Goal: Task Accomplishment & Management: Use online tool/utility

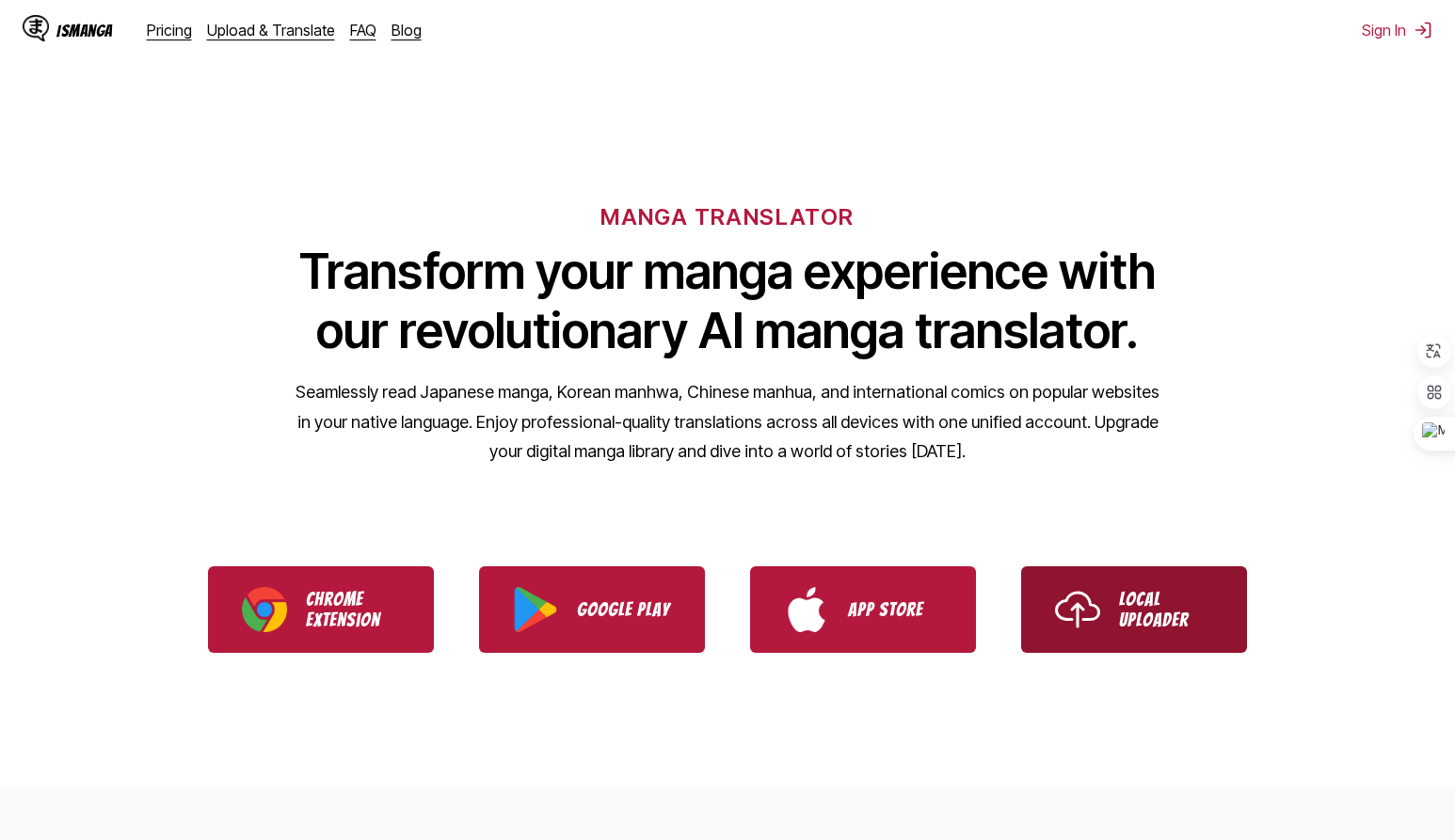
click at [1157, 599] on p "Local Uploader" at bounding box center [1165, 609] width 94 height 41
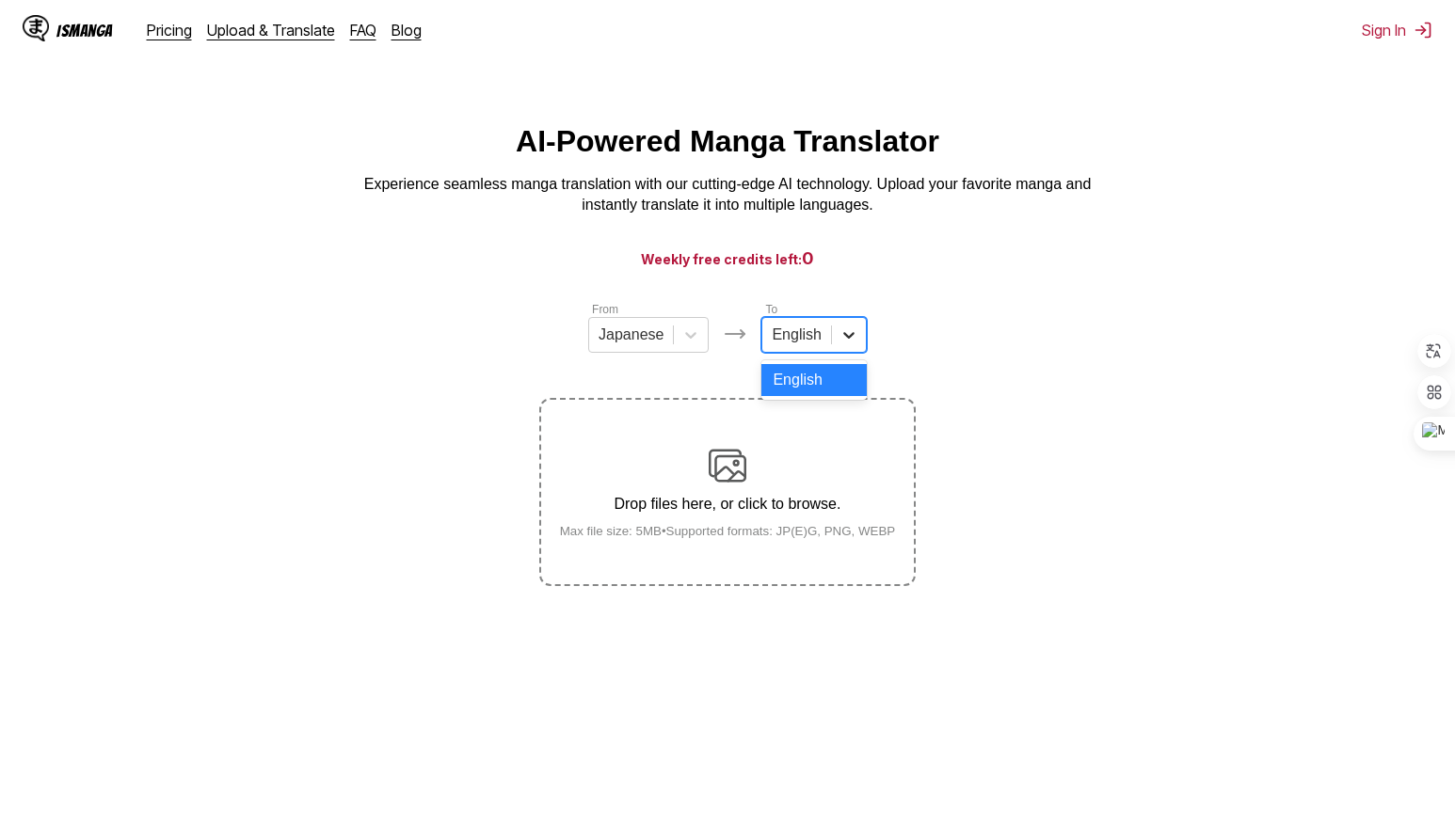
click at [837, 352] on div at bounding box center [848, 334] width 34 height 34
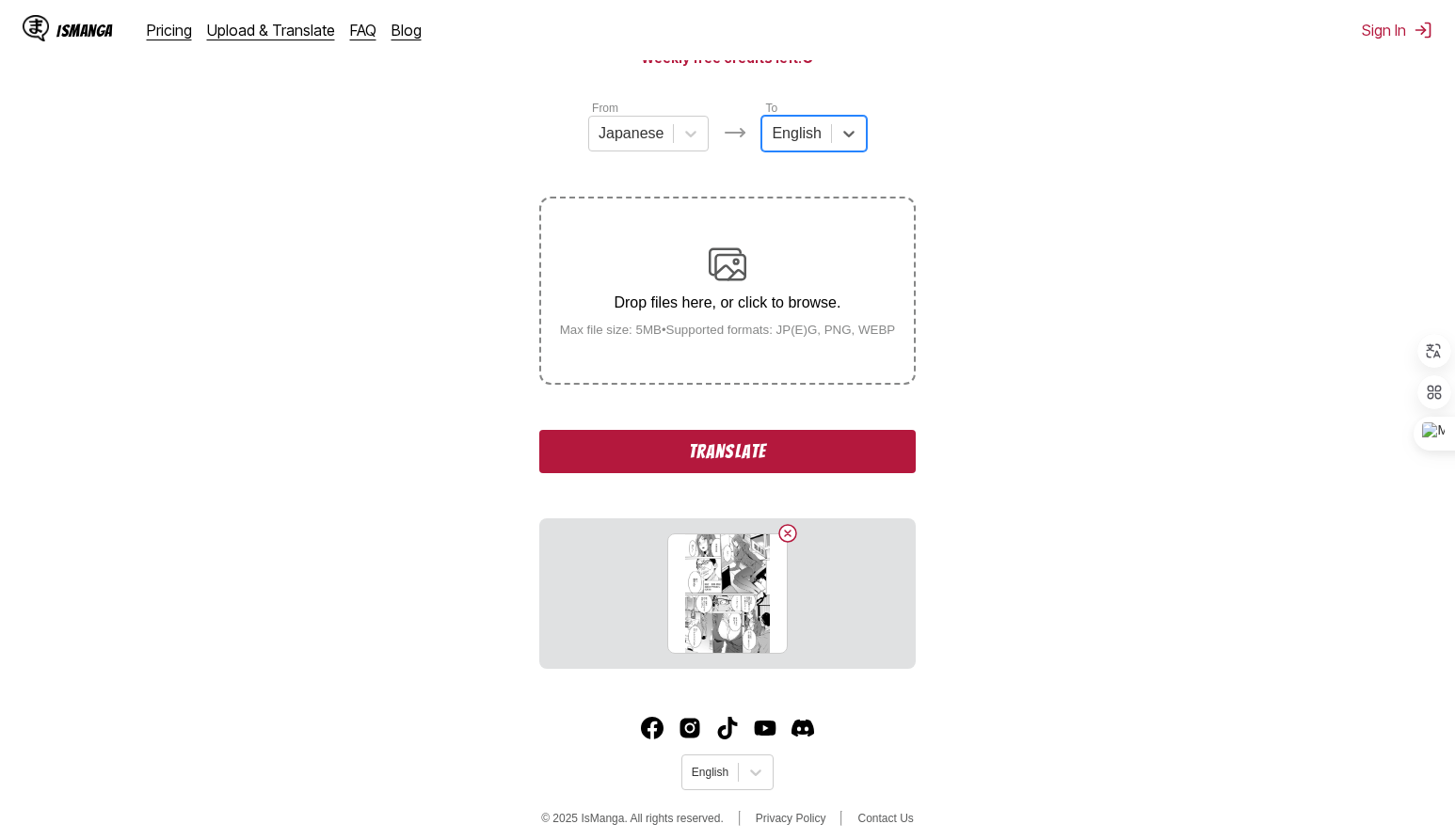
scroll to position [215, 0]
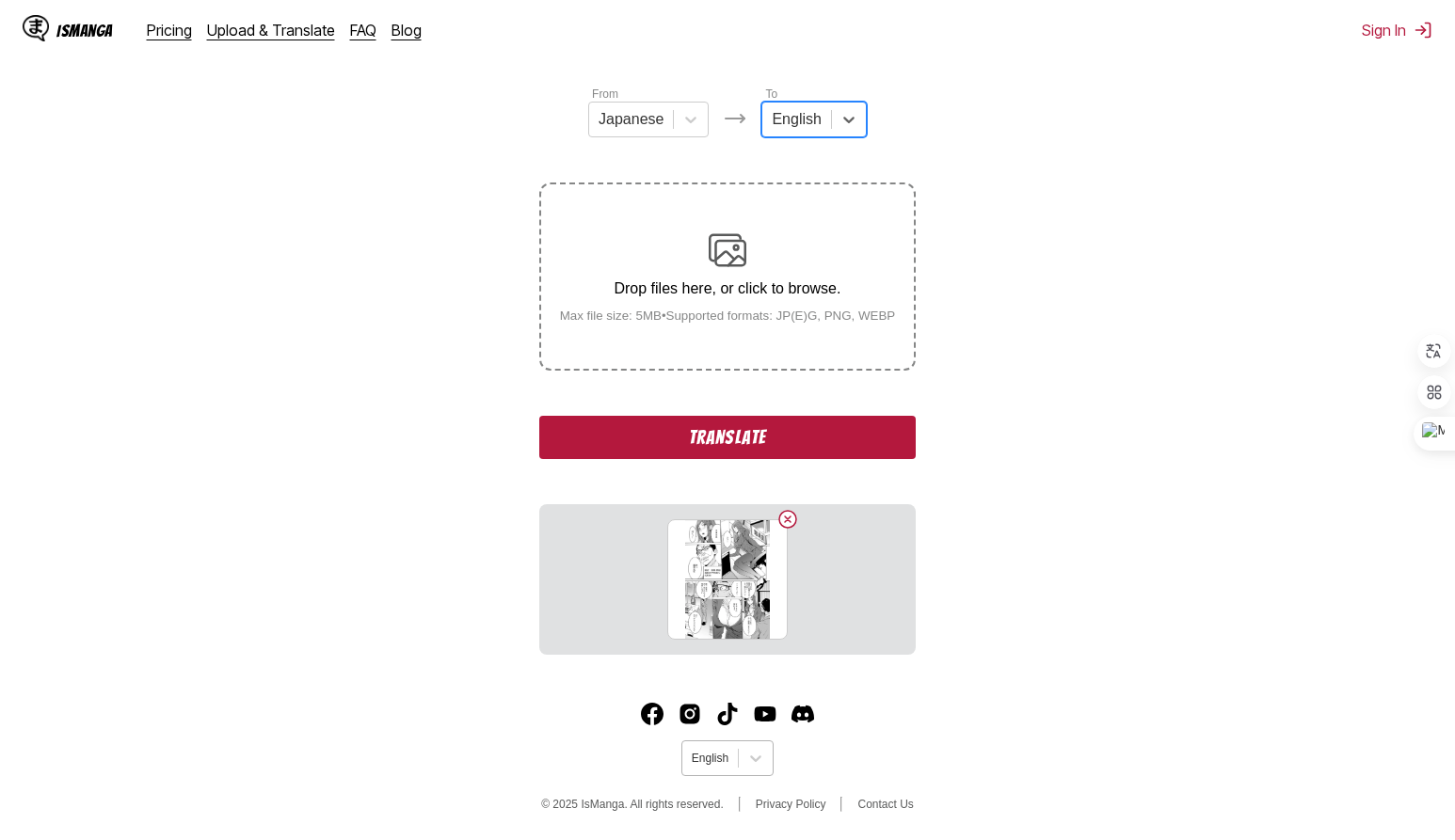
click at [705, 759] on div at bounding box center [709, 757] width 36 height 17
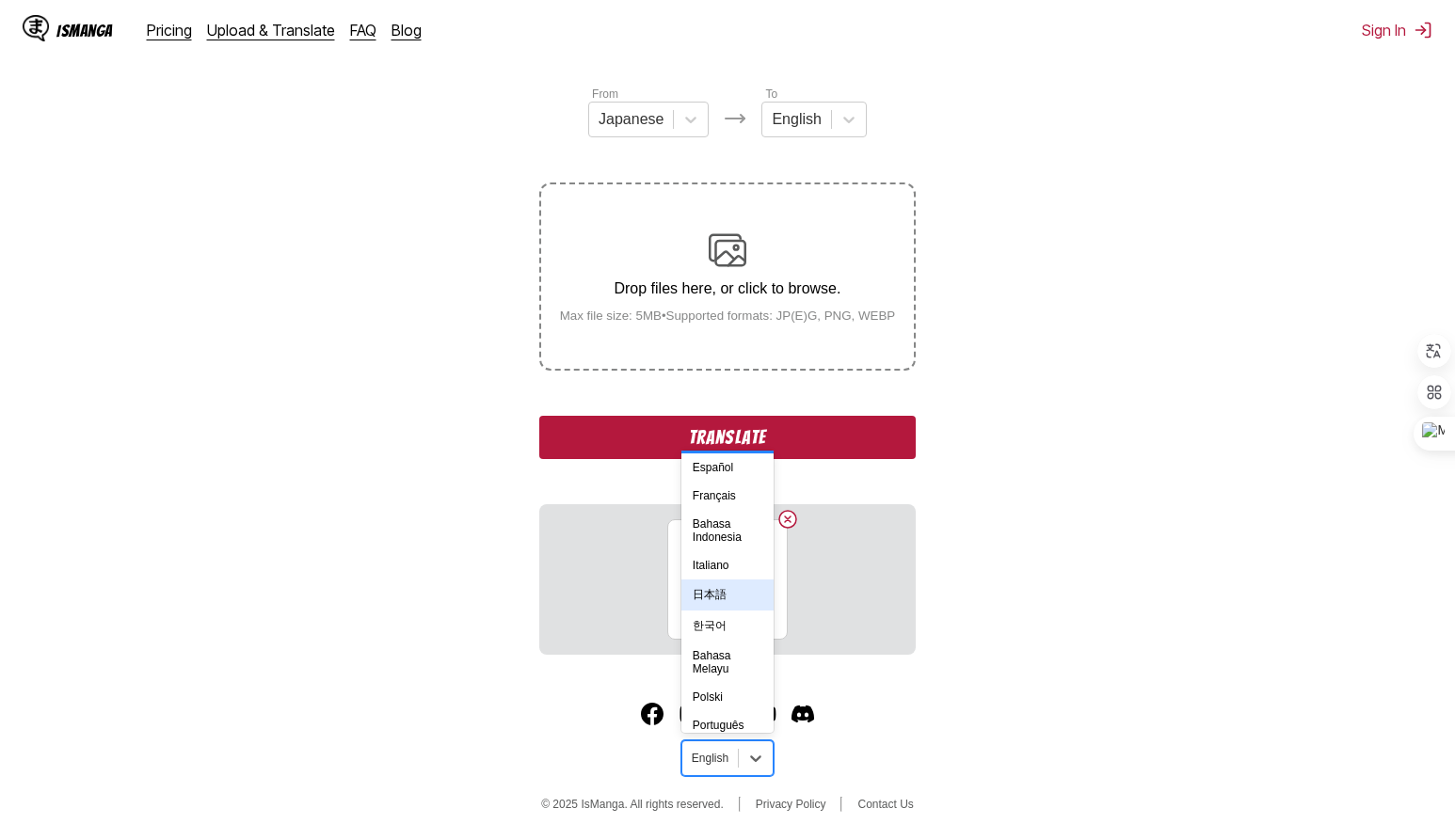
scroll to position [118, 0]
click at [721, 637] on div "한국어" at bounding box center [727, 620] width 92 height 31
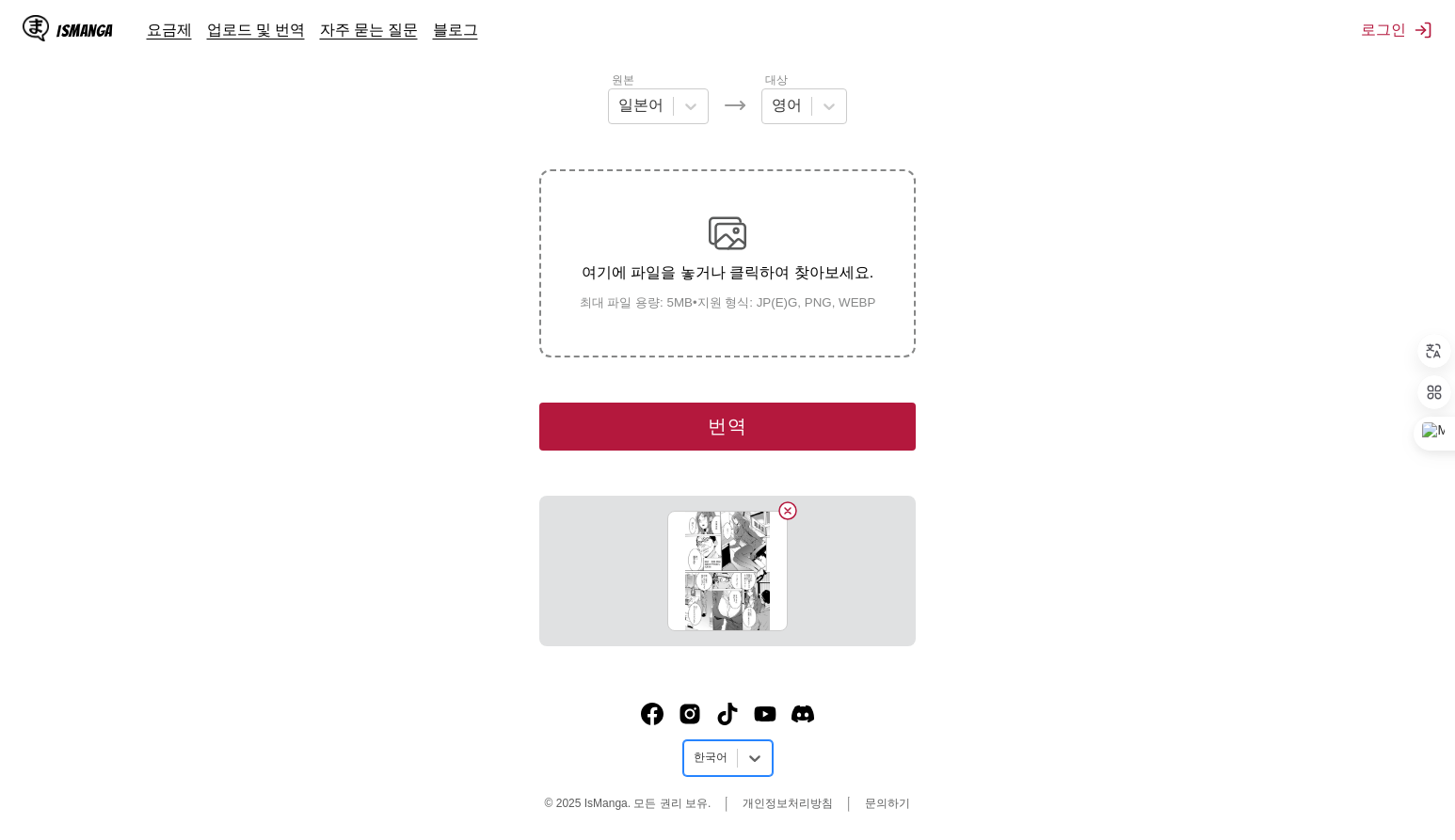
click at [747, 427] on button "번역" at bounding box center [728, 426] width 377 height 48
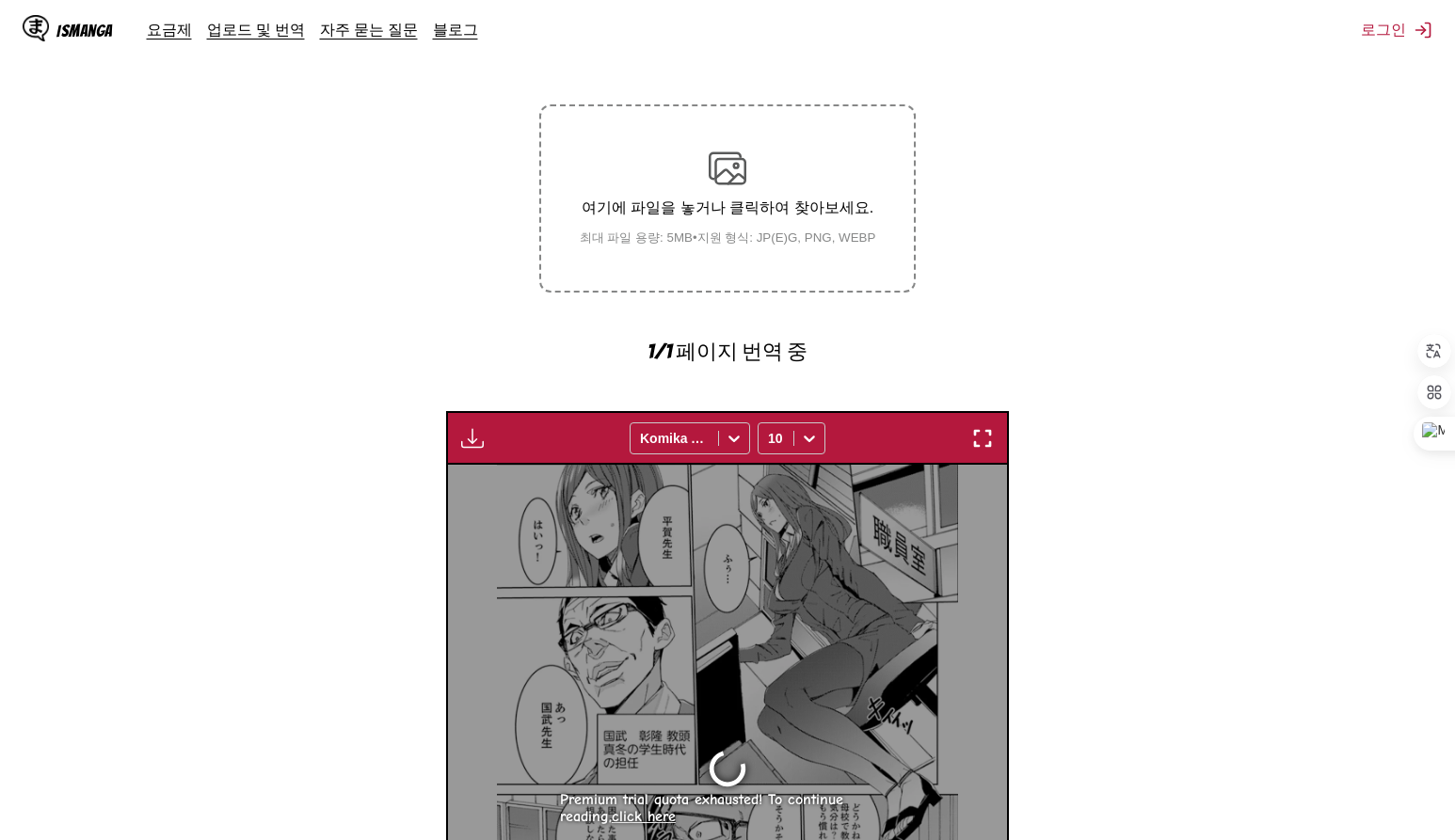
scroll to position [172, 0]
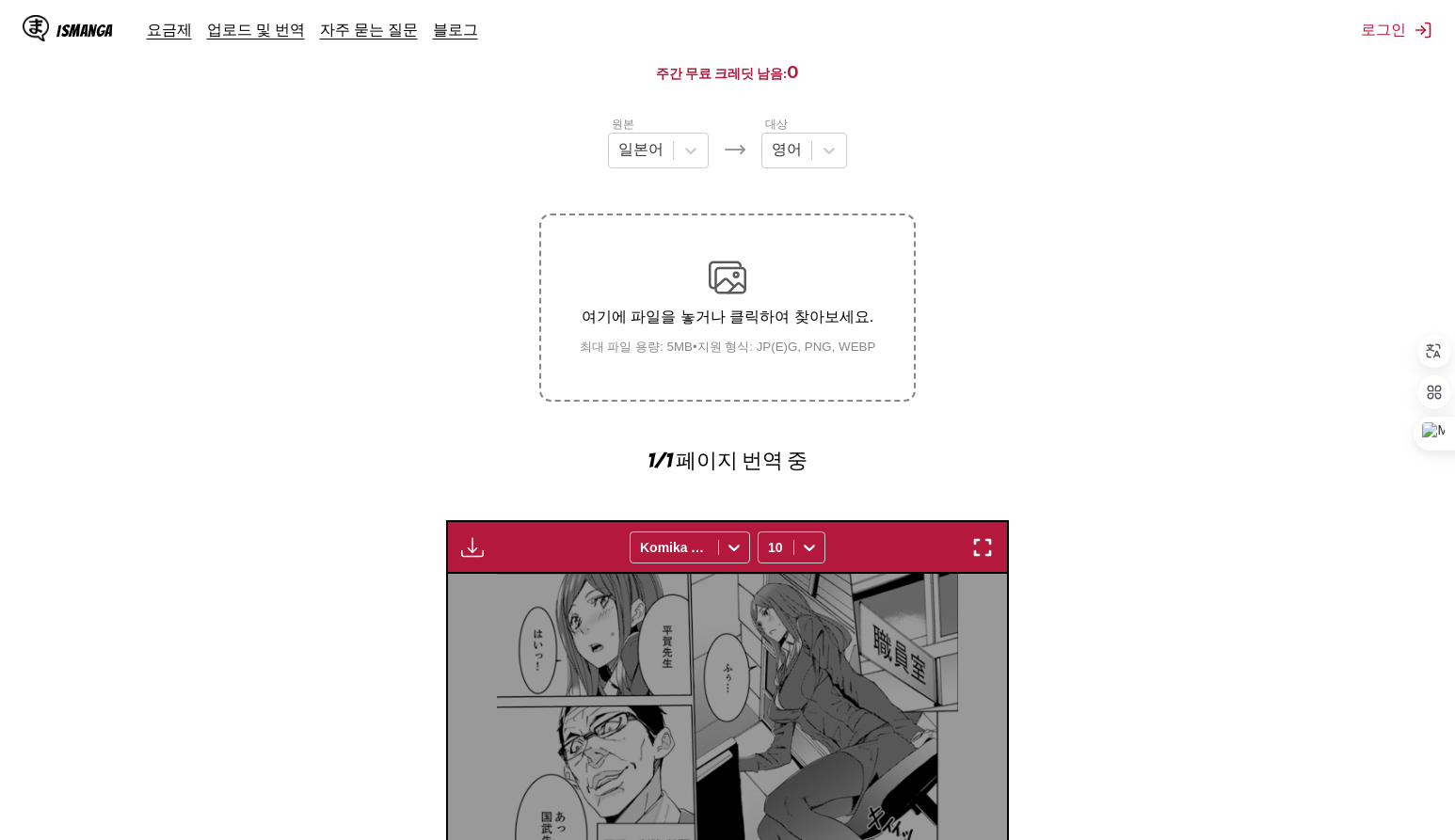
click at [761, 70] on h3 "주간 무료 크레딧 남음: 0" at bounding box center [727, 72] width 1364 height 24
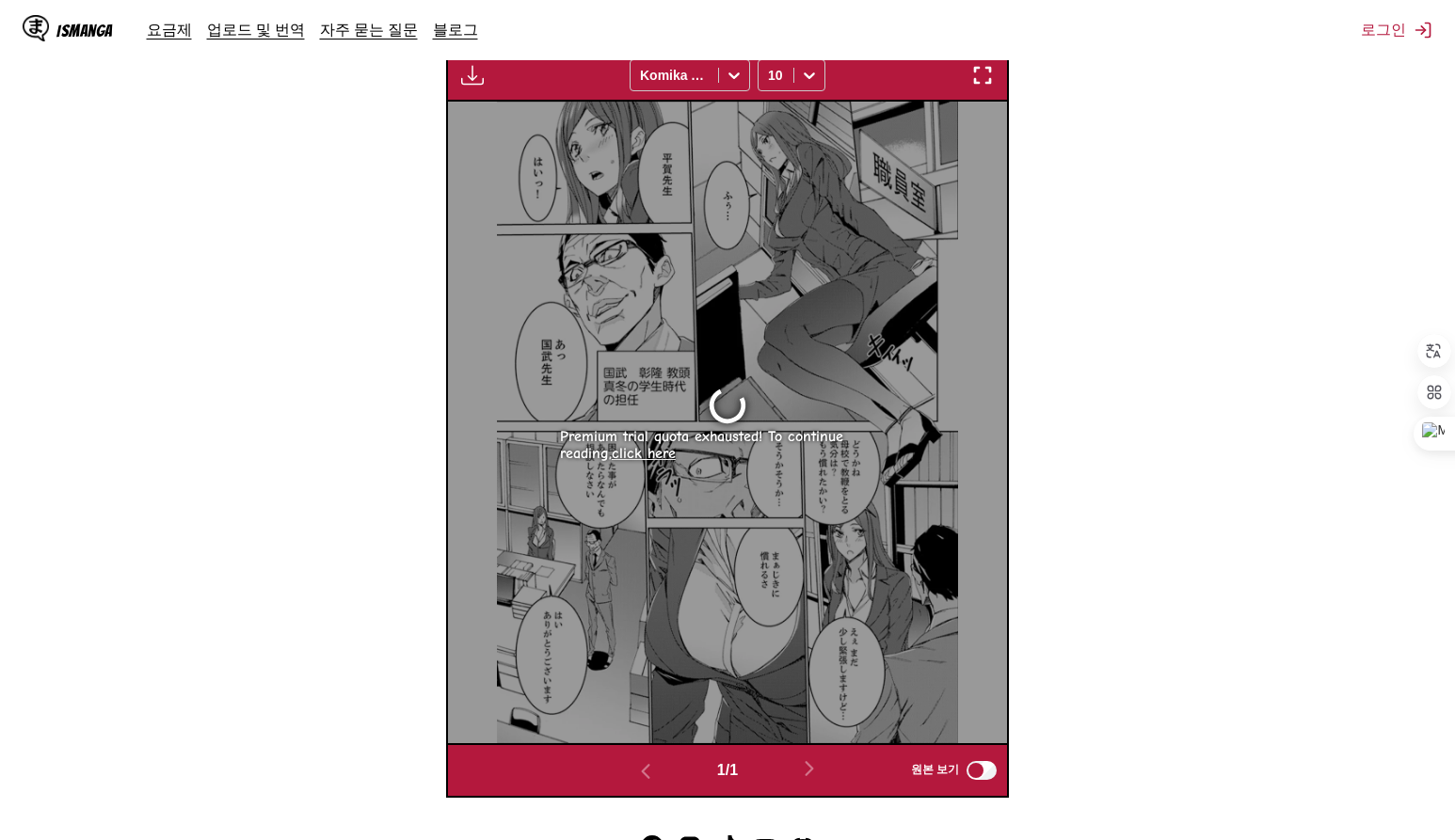
scroll to position [547, 0]
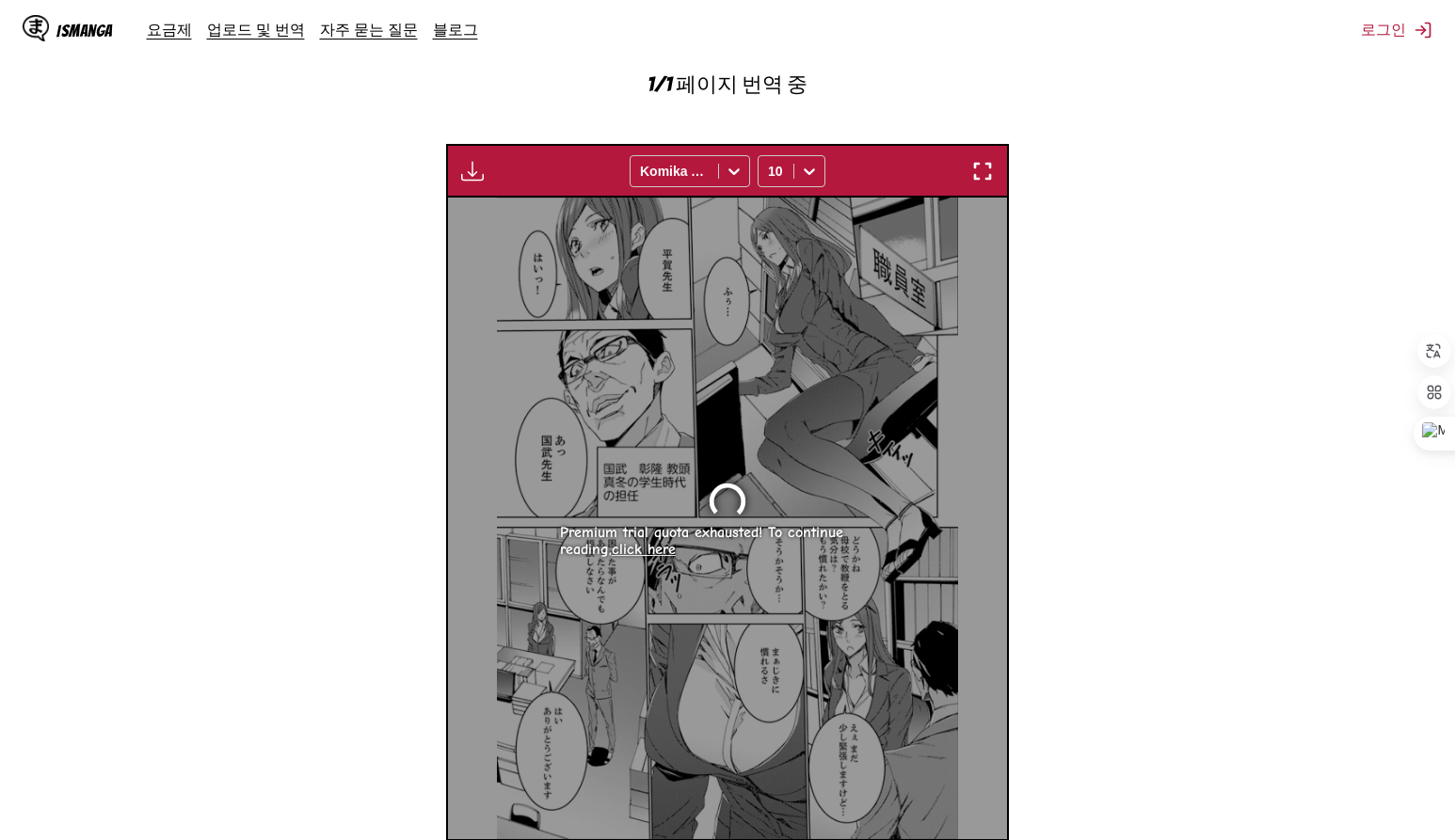
click at [646, 545] on link "click here" at bounding box center [643, 549] width 64 height 17
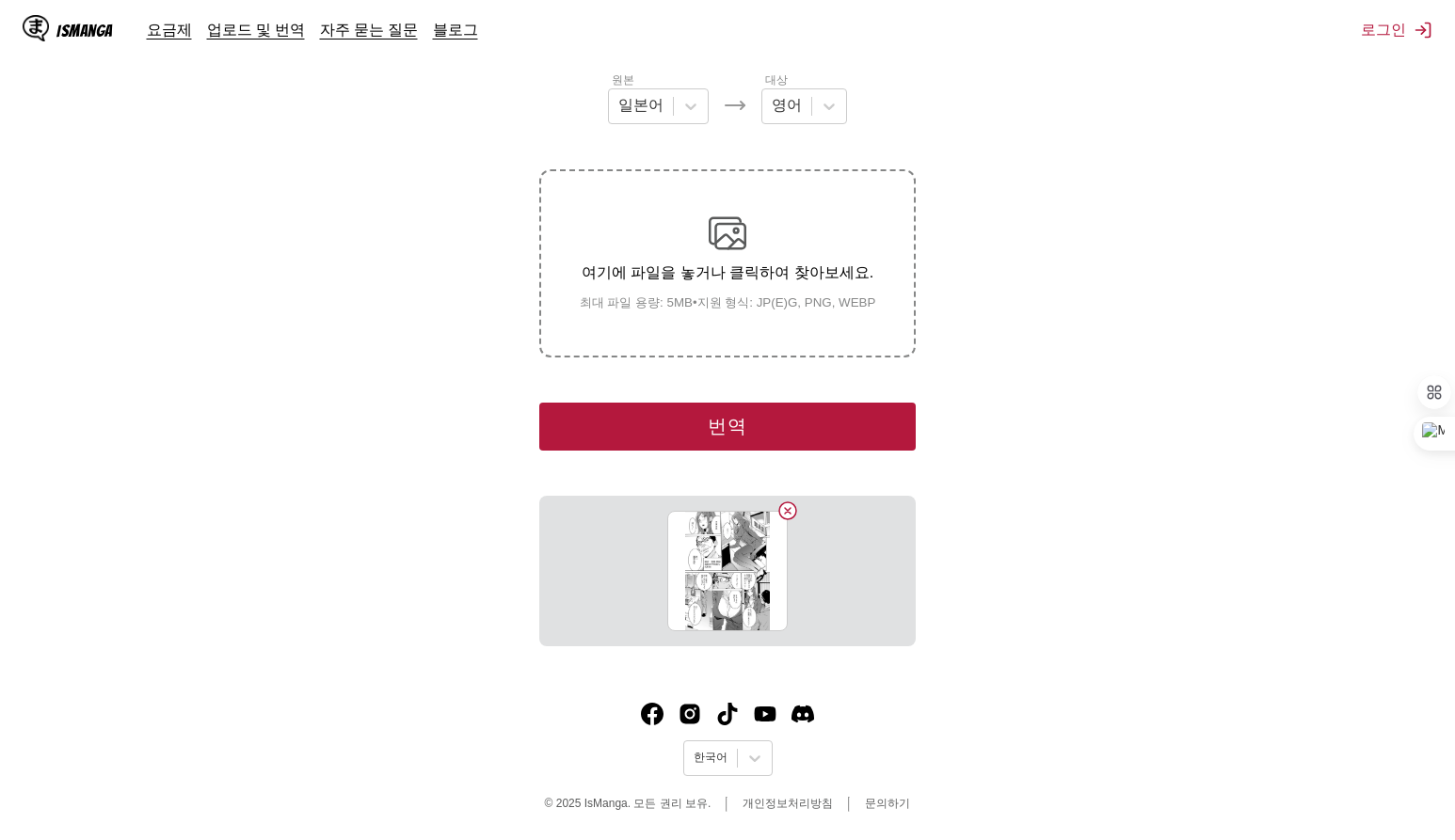
click at [732, 440] on button "번역" at bounding box center [728, 426] width 377 height 48
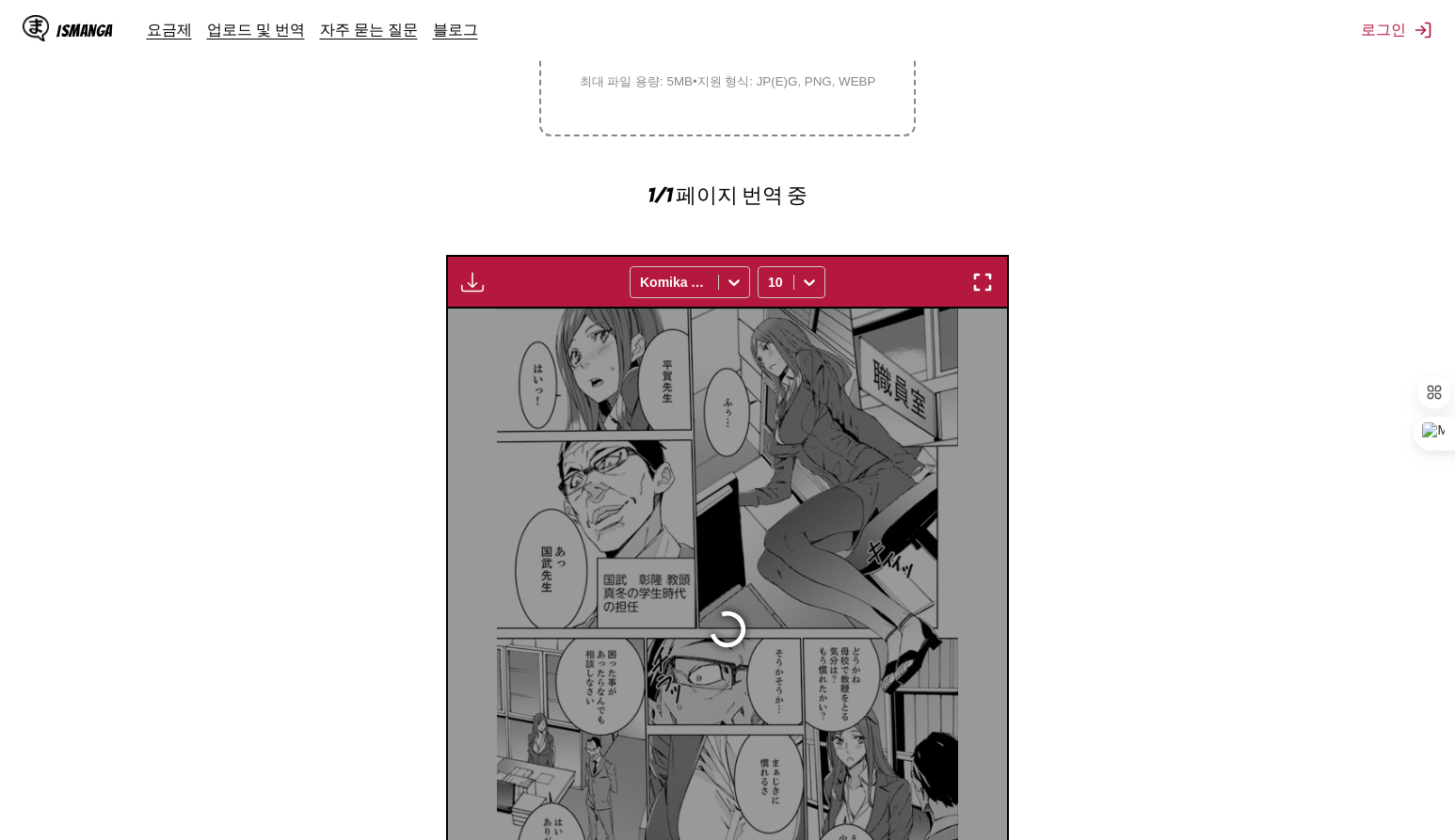
scroll to position [547, 0]
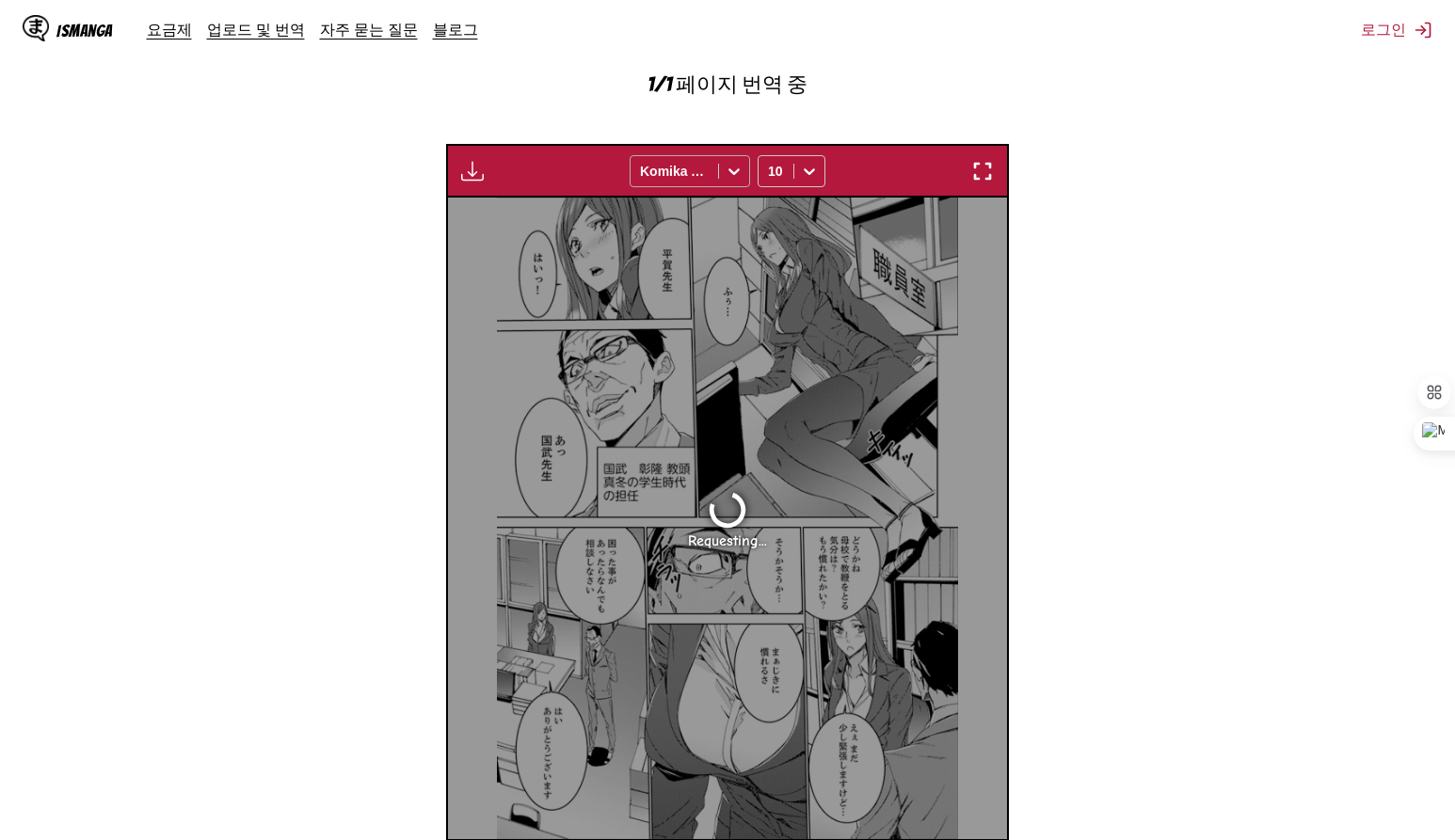
click at [731, 175] on icon at bounding box center [734, 171] width 19 height 19
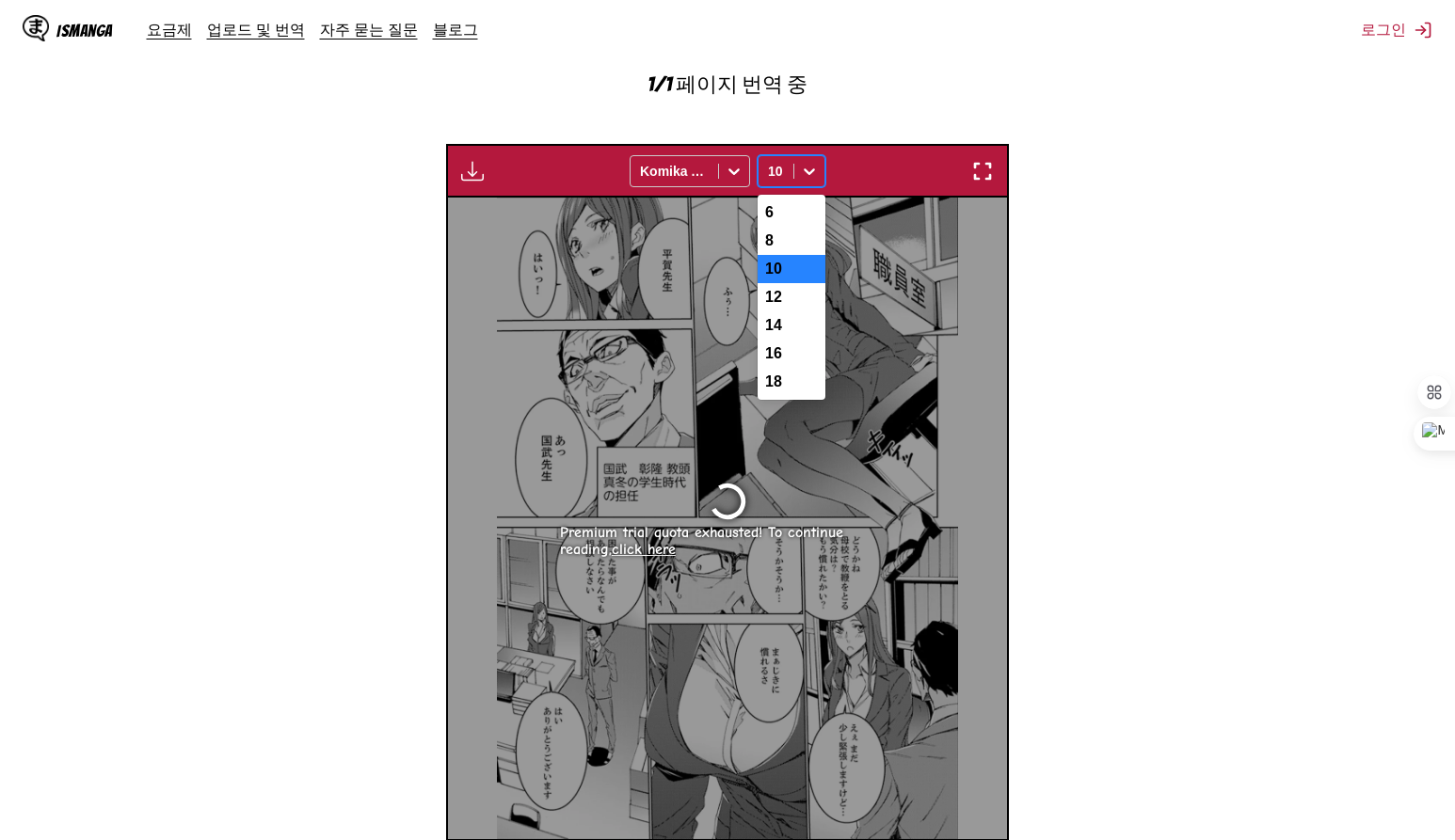
click at [797, 173] on div at bounding box center [809, 171] width 31 height 31
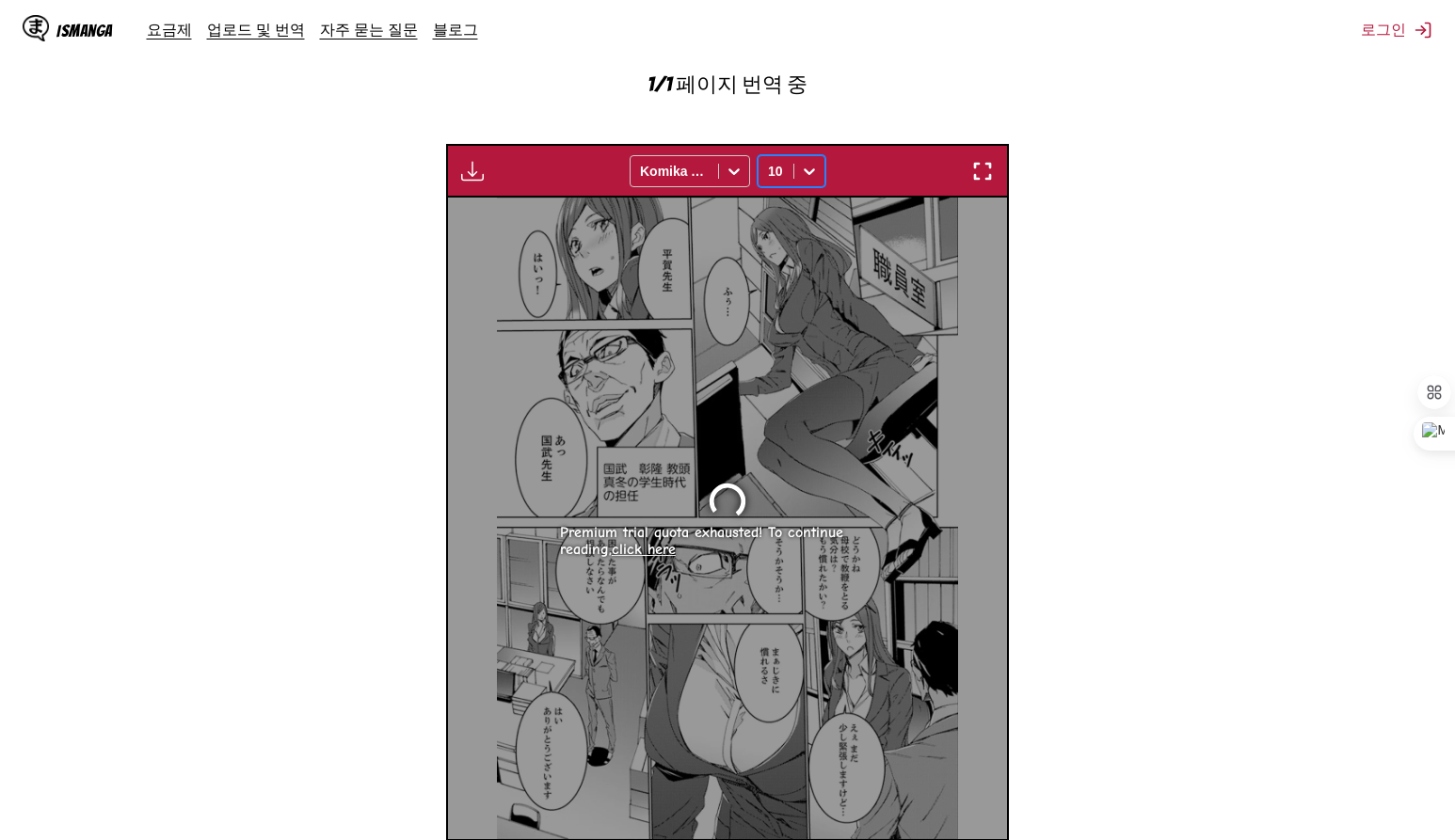
click at [797, 173] on div at bounding box center [809, 171] width 31 height 31
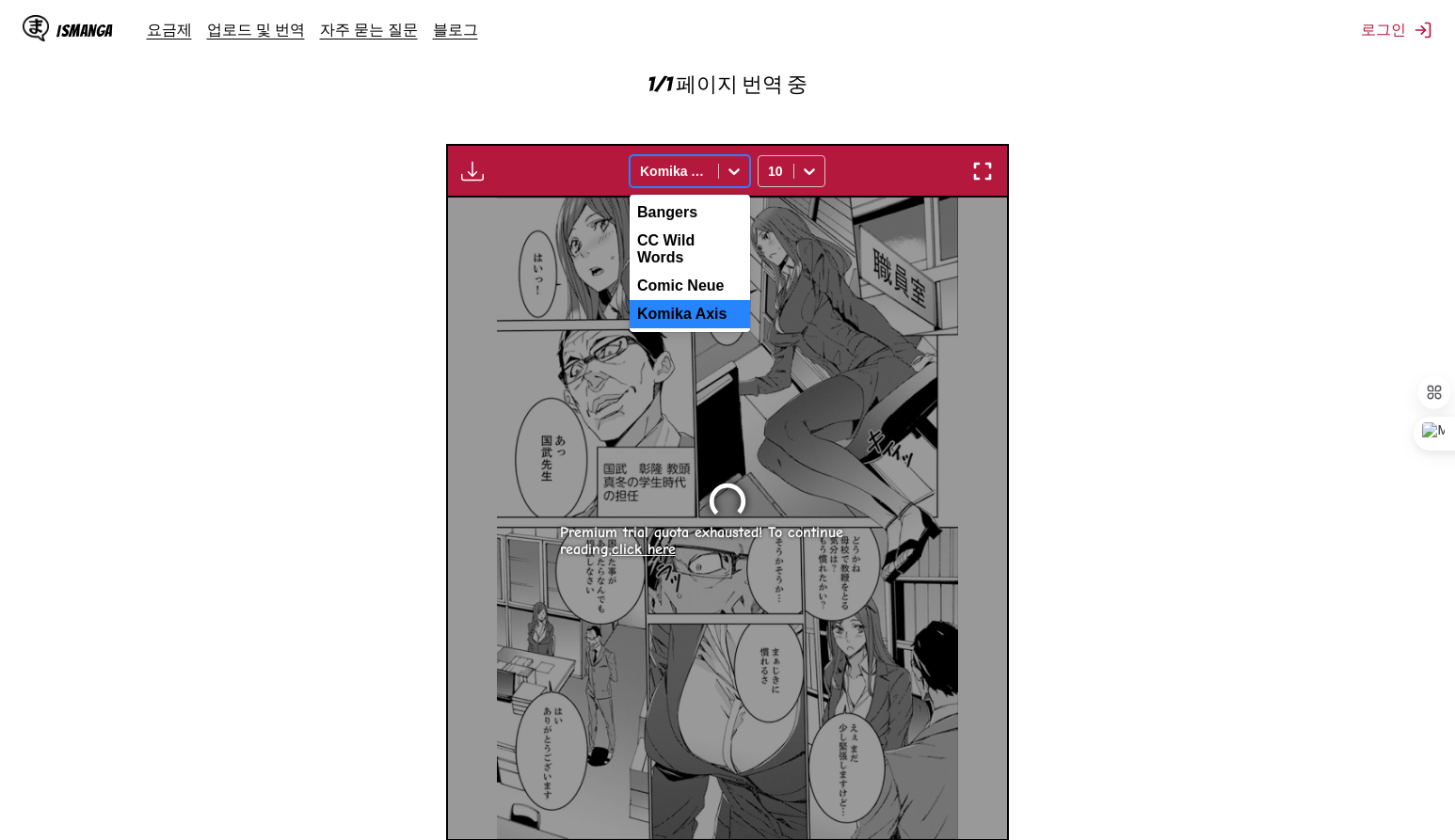
click at [716, 178] on div "Komika Axis" at bounding box center [674, 171] width 88 height 27
click at [703, 209] on div "Bangers" at bounding box center [690, 212] width 120 height 29
click at [729, 175] on icon at bounding box center [734, 171] width 19 height 19
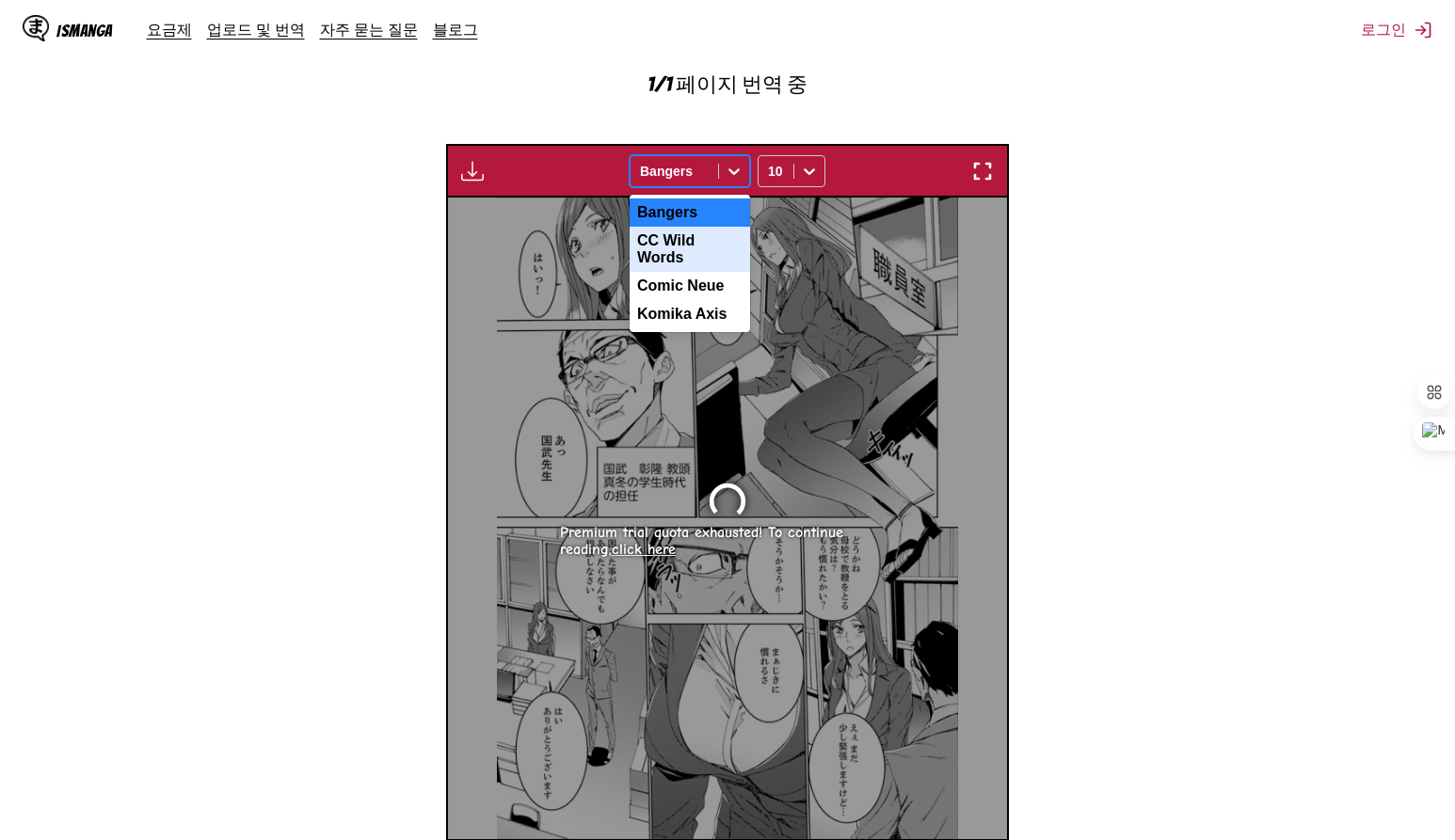
click at [701, 241] on div "CC Wild Words" at bounding box center [690, 249] width 120 height 45
click at [736, 178] on icon at bounding box center [734, 171] width 19 height 19
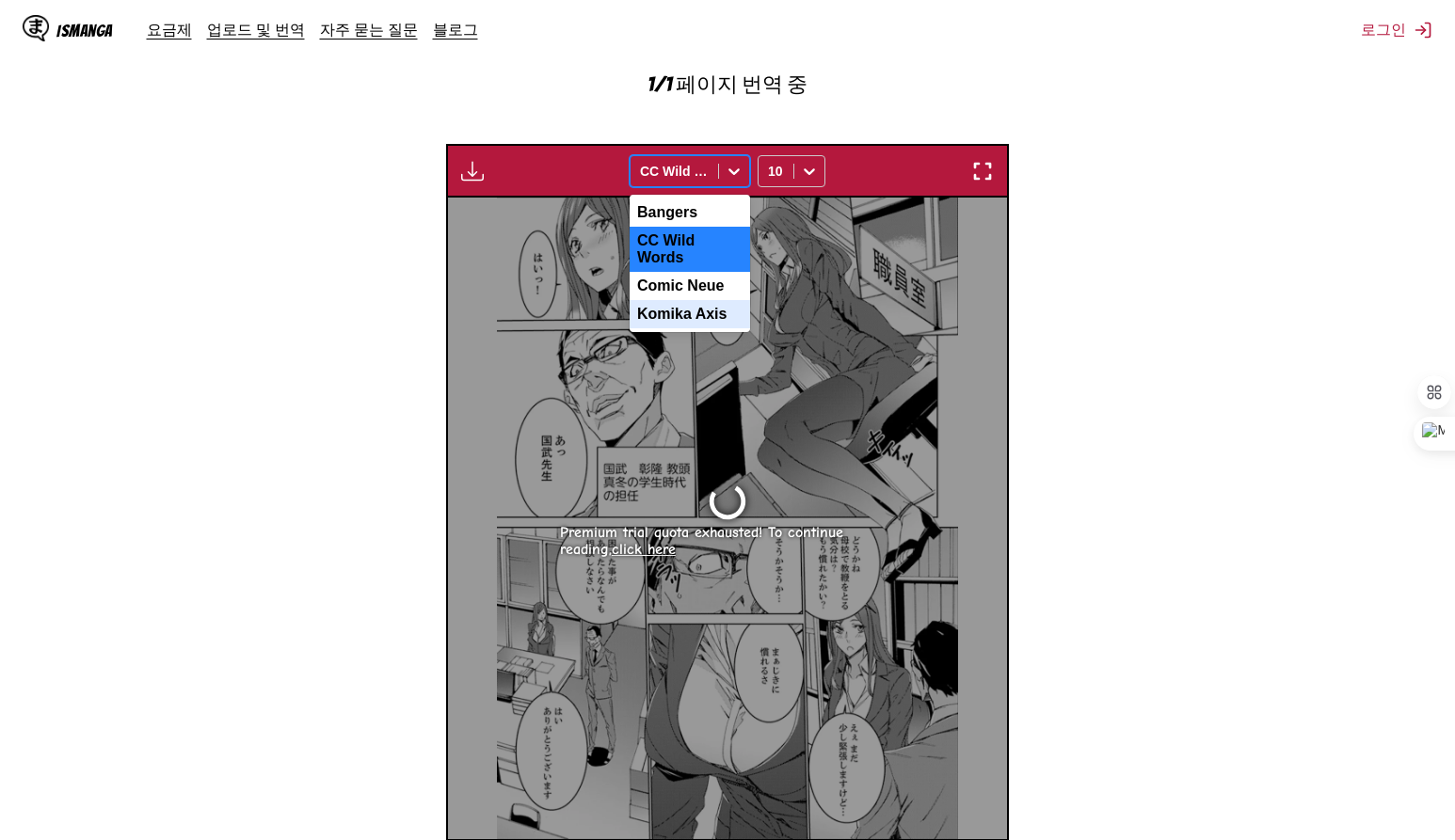
click at [705, 300] on div "Komika Axis" at bounding box center [690, 314] width 120 height 29
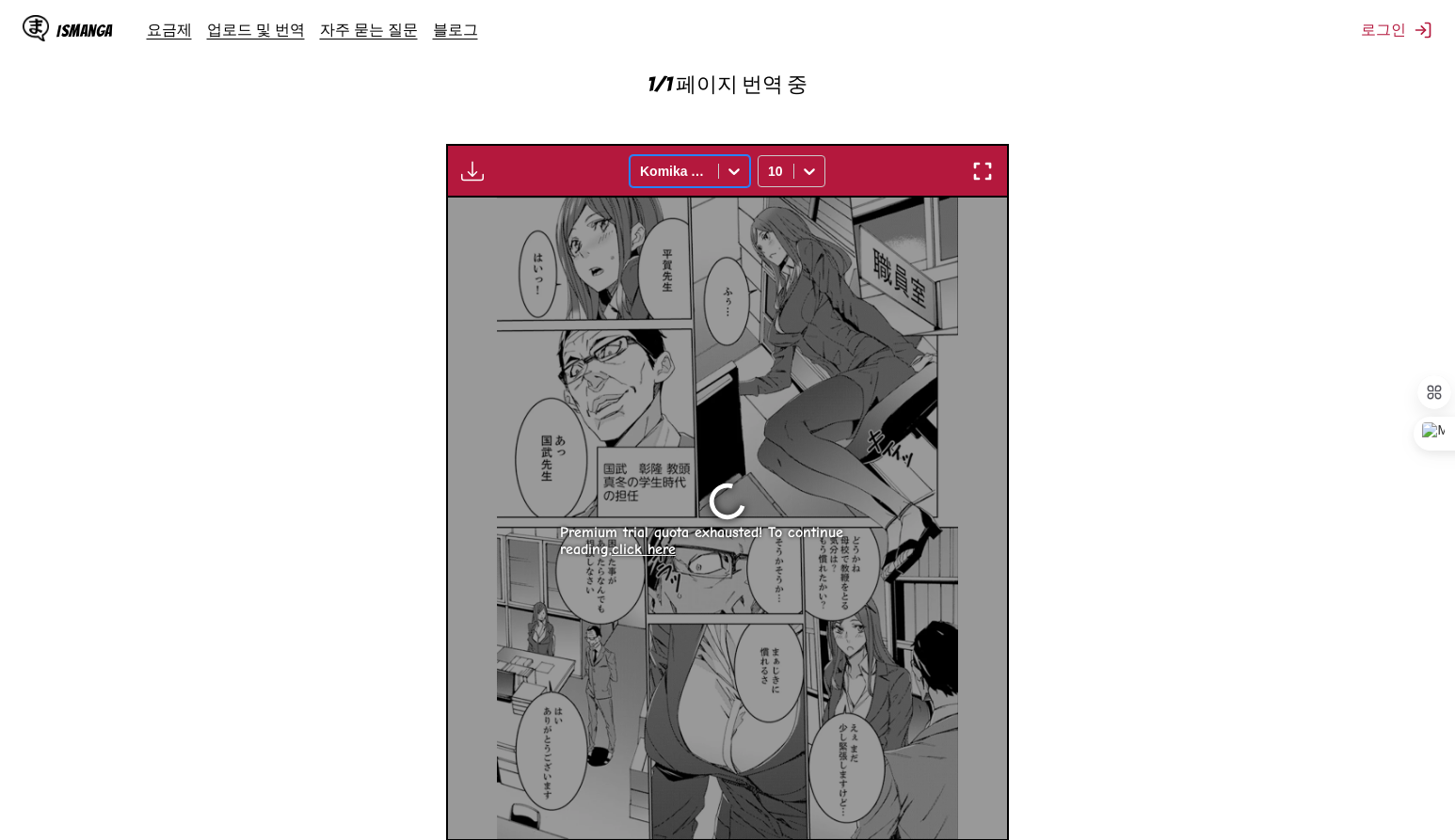
click at [1124, 335] on section "원본 일본어 대상 영어 여기에 파일을 놓거나 클릭하여 찾아보세요. 최대 파일 용량: 5MB • 지원 형식: JP(E)G, PNG, WEBP 1…" at bounding box center [727, 315] width 1424 height 1155
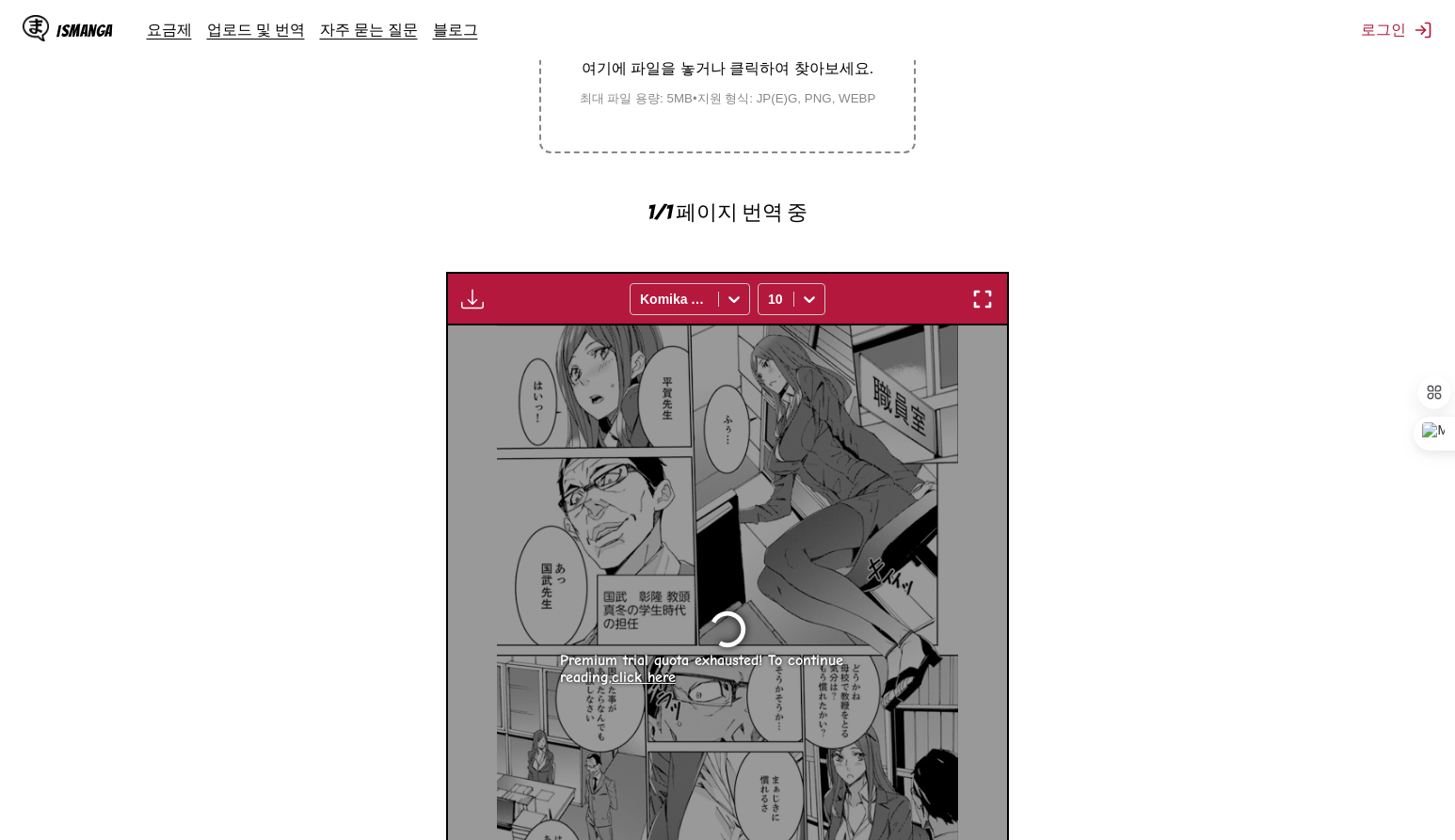
scroll to position [589, 0]
